Goal: Task Accomplishment & Management: Manage account settings

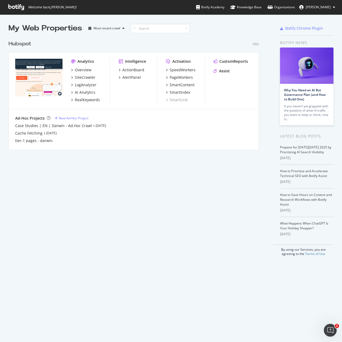
scroll to position [338, 334]
click at [25, 44] on div "Hubspot" at bounding box center [20, 44] width 23 height 8
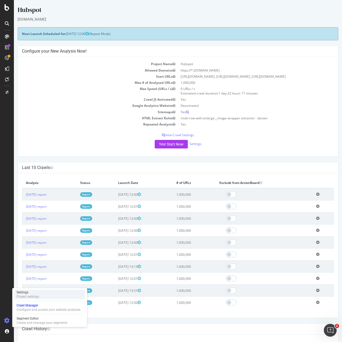
click at [29, 290] on div "Settings" at bounding box center [28, 292] width 22 height 4
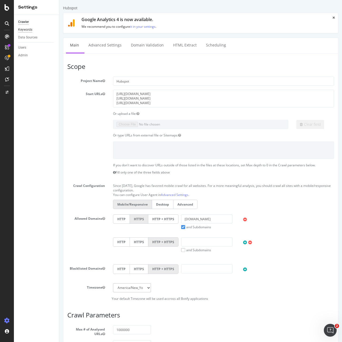
click at [31, 29] on div "Keywords" at bounding box center [25, 30] width 14 height 6
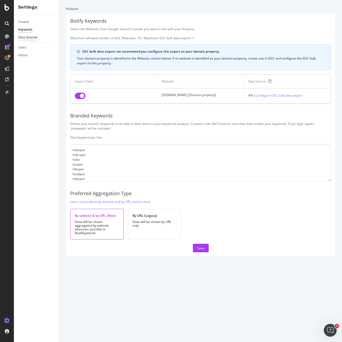
click at [31, 37] on div "Data Sources" at bounding box center [27, 38] width 19 height 6
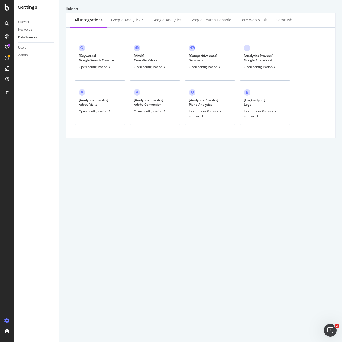
click at [102, 60] on div "[ Keywords ] Google Search Console" at bounding box center [96, 57] width 35 height 9
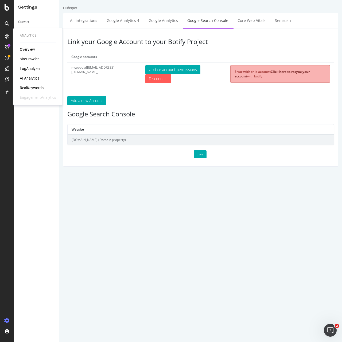
click at [281, 107] on div "Link your Google Account to your Botify Project Google accounts mcoppola[[EMAIL…" at bounding box center [200, 98] width 275 height 138
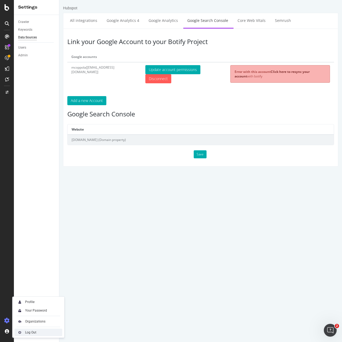
click at [26, 331] on div "Log Out" at bounding box center [30, 332] width 11 height 4
